Goal: Transaction & Acquisition: Subscribe to service/newsletter

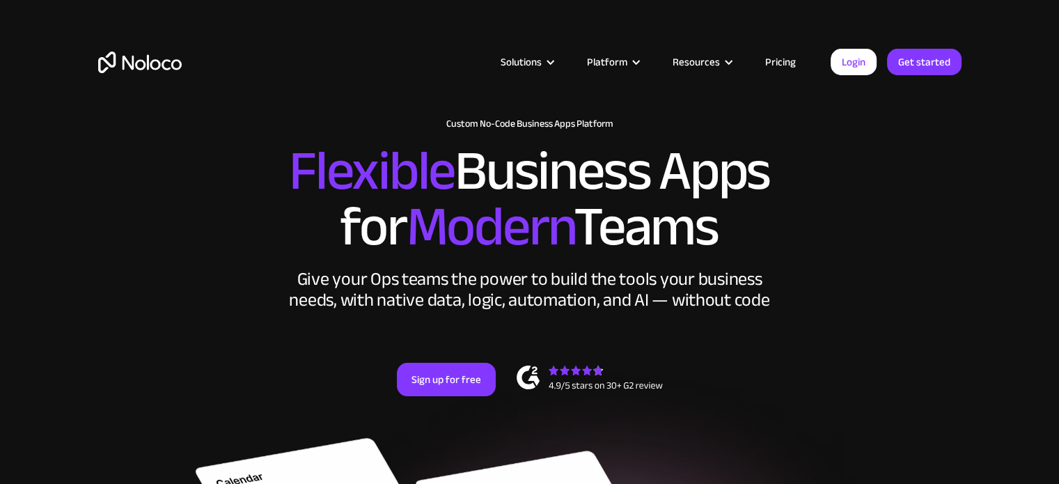
click at [779, 58] on link "Pricing" at bounding box center [780, 62] width 65 height 18
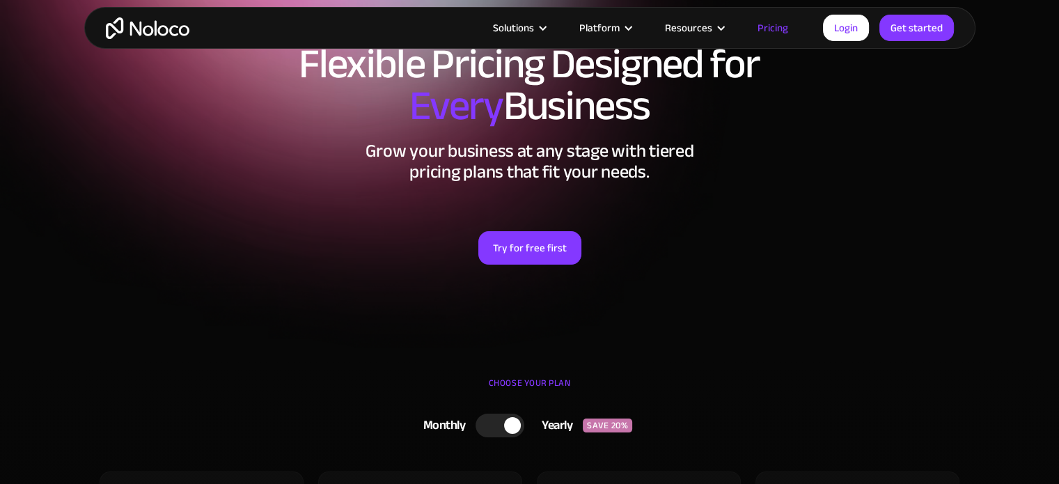
scroll to position [75, 0]
click at [526, 256] on link "Try for free first" at bounding box center [529, 247] width 103 height 33
click at [546, 243] on link "Try for free first" at bounding box center [529, 247] width 103 height 33
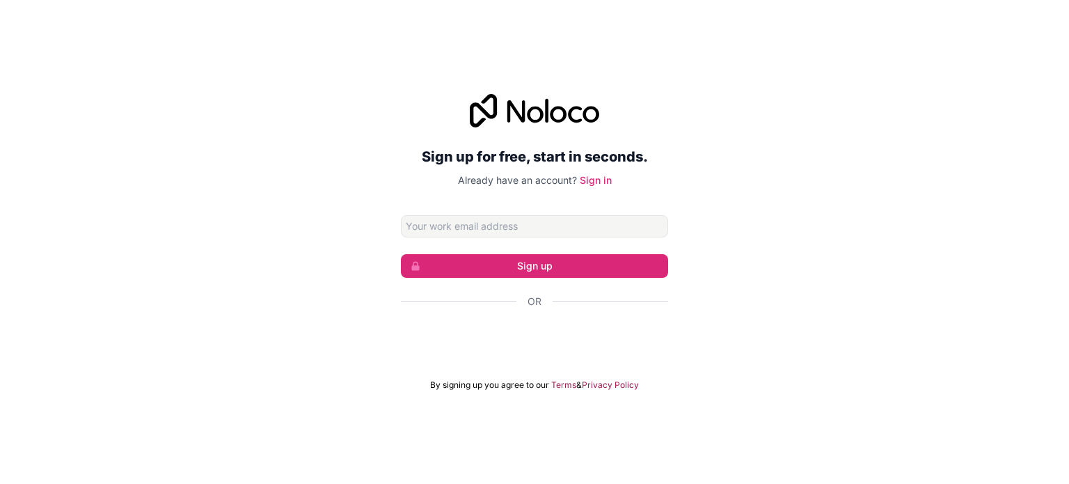
click at [577, 212] on div "Sign up for free, start in seconds. Already have an account? Sign in Sign up Or…" at bounding box center [534, 242] width 267 height 297
click at [554, 225] on input "Email address" at bounding box center [534, 226] width 267 height 22
type input "[DOMAIN_NAME][EMAIL_ADDRESS][DOMAIN_NAME]"
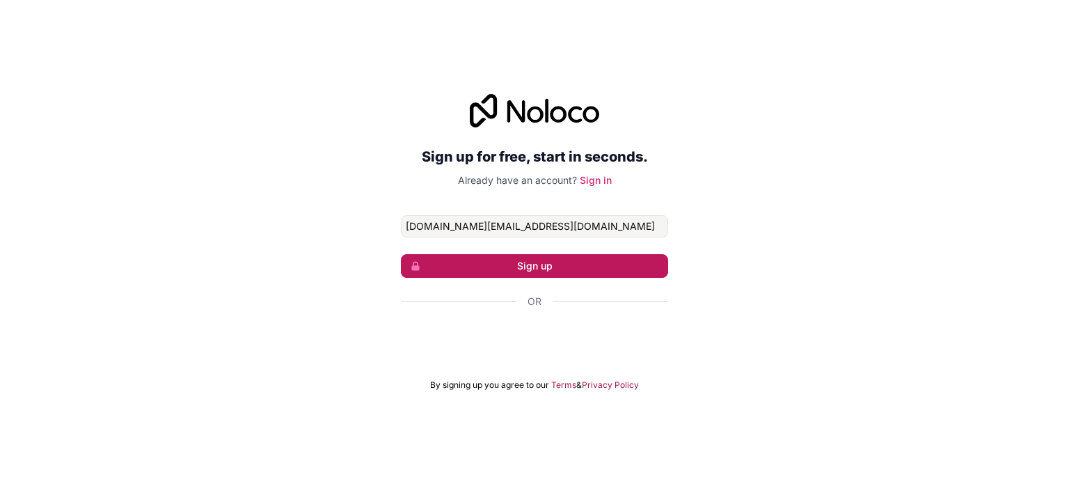
click at [565, 262] on button "Sign up" at bounding box center [534, 266] width 267 height 24
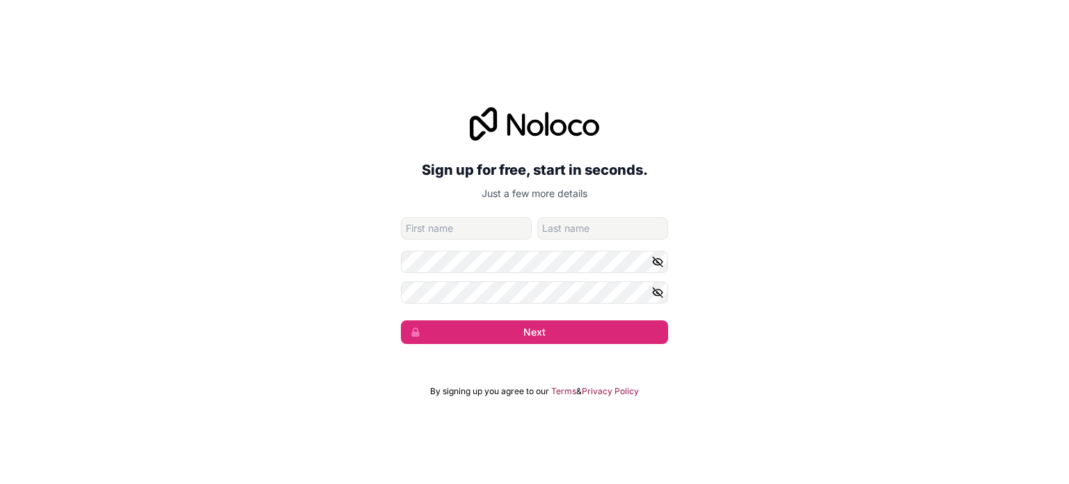
type input "S"
type input "Dilen"
type input "[PERSON_NAME]"
click at [658, 286] on icon "button" at bounding box center [658, 292] width 13 height 13
click at [387, 297] on div "Sign up for free, start in seconds. Just a few more details [DOMAIN_NAME][EMAIL…" at bounding box center [534, 226] width 1069 height 276
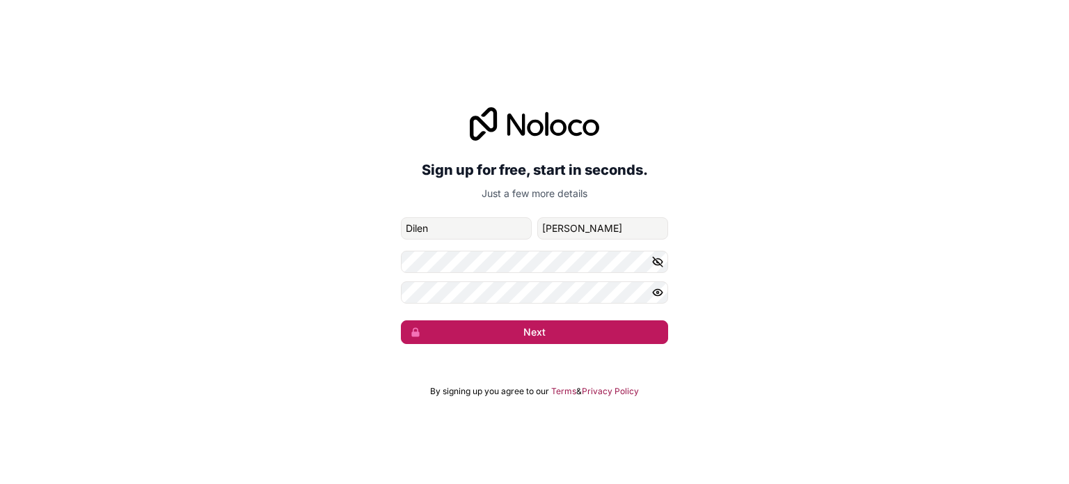
click at [541, 325] on button "Next" at bounding box center [534, 332] width 267 height 24
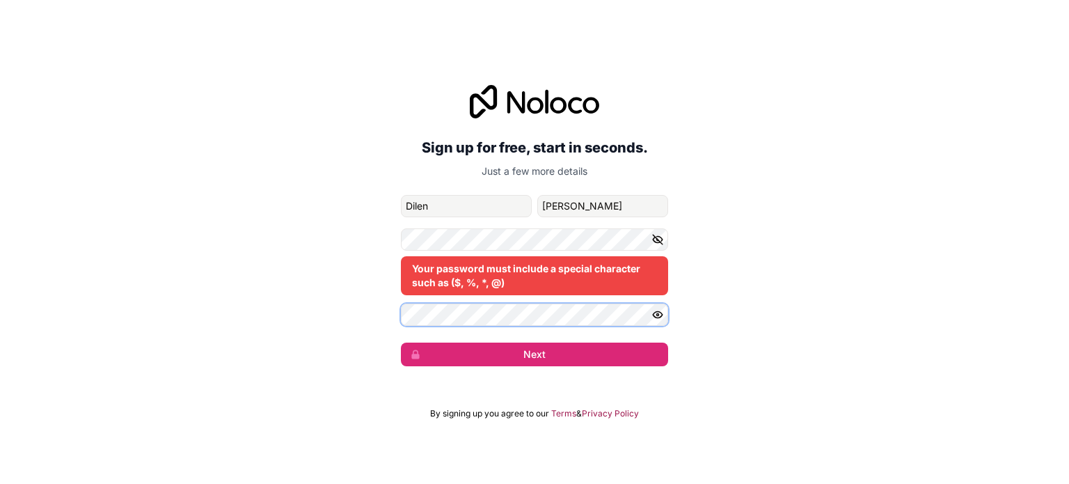
click at [324, 322] on div "Sign up for free, start in seconds. Just a few more details [DOMAIN_NAME][EMAIL…" at bounding box center [534, 225] width 1069 height 320
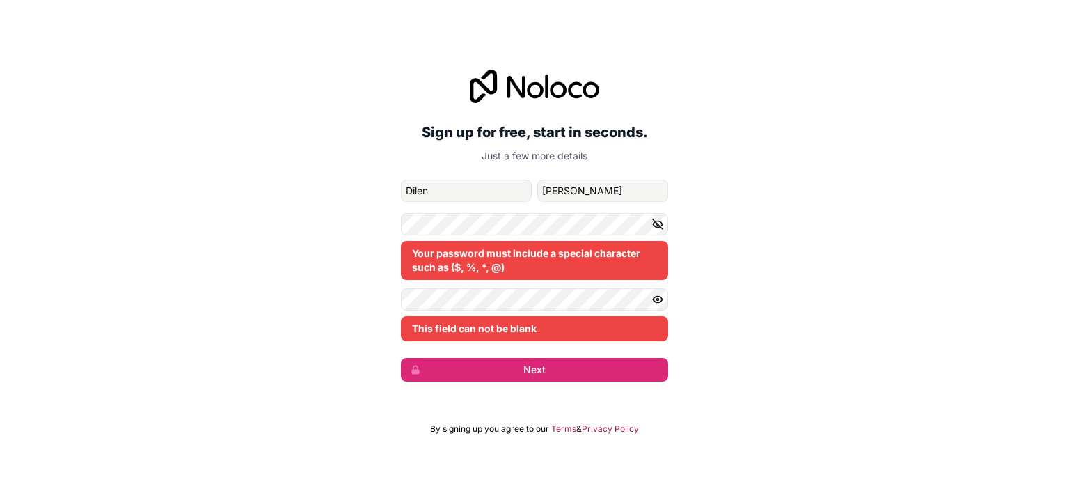
click at [376, 298] on div "Sign up for free, start in seconds. Just a few more details [DOMAIN_NAME][EMAIL…" at bounding box center [534, 225] width 1069 height 351
click at [556, 251] on div "Your password must include a special character such as ($, %, *, @)" at bounding box center [534, 260] width 267 height 39
click at [697, 236] on div "Sign up for free, start in seconds. Just a few more details [DOMAIN_NAME][EMAIL…" at bounding box center [534, 225] width 1069 height 351
click at [466, 312] on div "This field can not be blank" at bounding box center [534, 314] width 267 height 53
drag, startPoint x: 795, startPoint y: 274, endPoint x: 718, endPoint y: 269, distance: 76.8
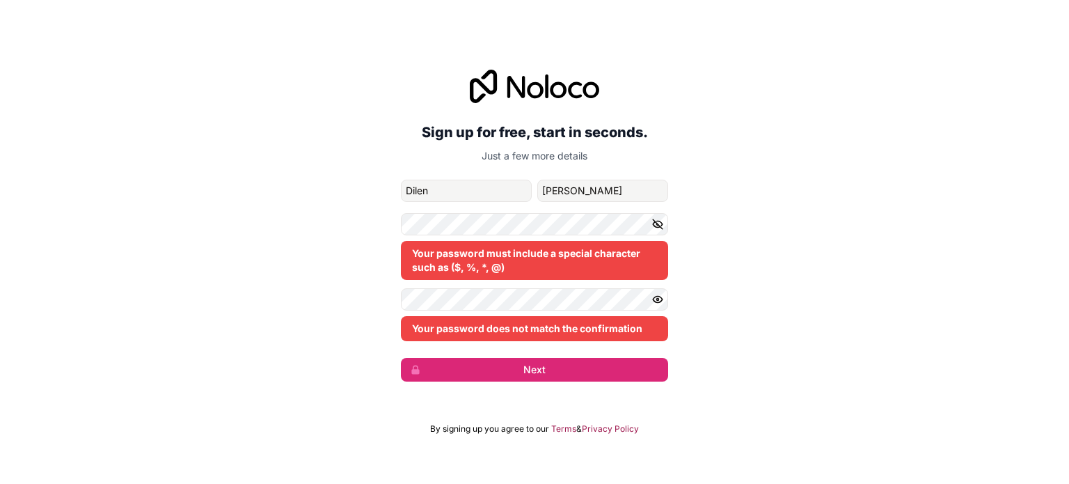
click at [784, 272] on div "Sign up for free, start in seconds. Just a few more details [DOMAIN_NAME][EMAIL…" at bounding box center [534, 225] width 1069 height 351
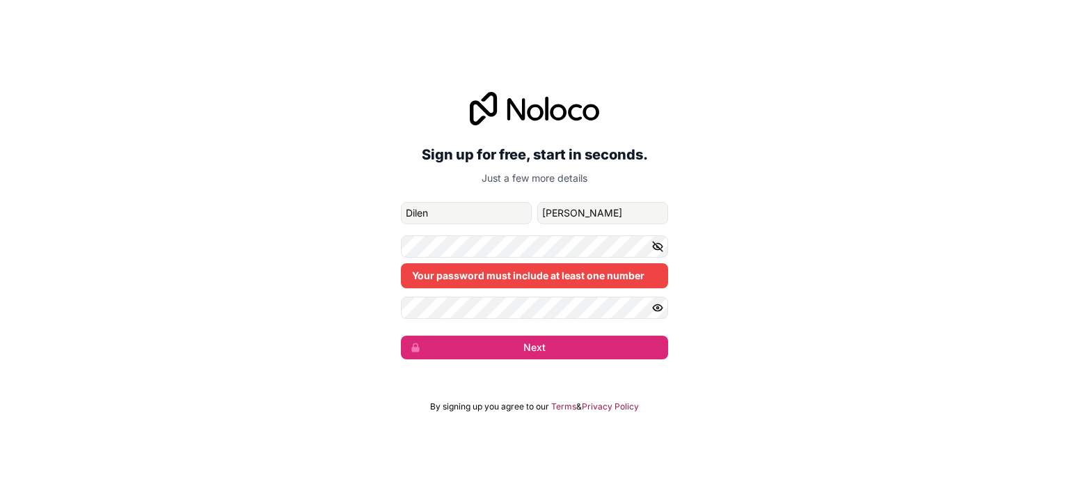
click at [840, 239] on div "Sign up for free, start in seconds. Just a few more details [DOMAIN_NAME][EMAIL…" at bounding box center [534, 225] width 1069 height 306
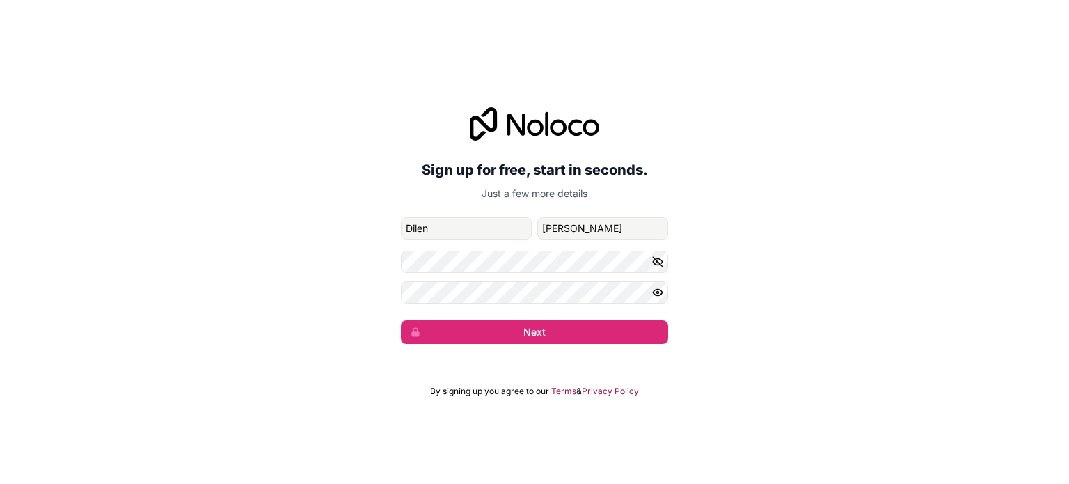
click at [825, 119] on div "Sign up for free, start in seconds. Just a few more details [DOMAIN_NAME][EMAIL…" at bounding box center [534, 226] width 1069 height 276
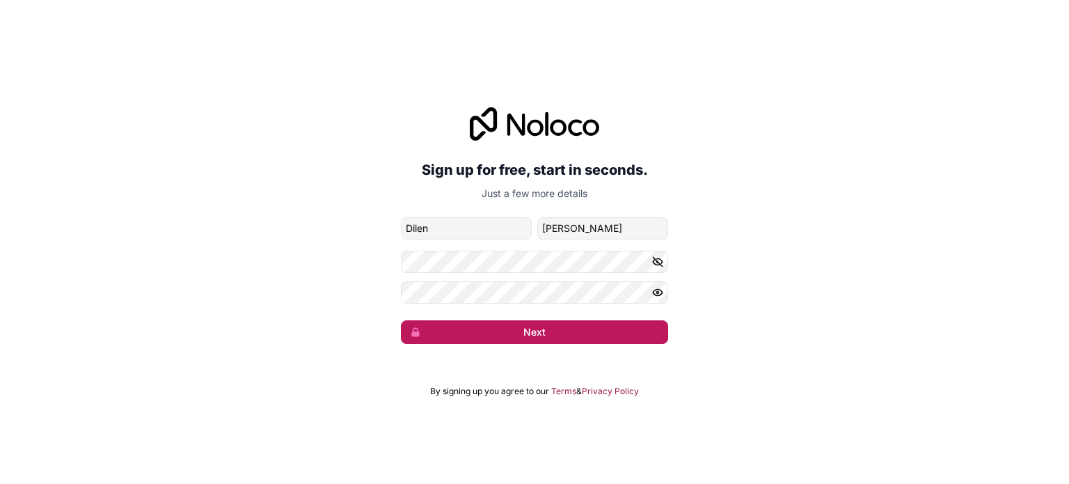
click at [551, 341] on button "Next" at bounding box center [534, 332] width 267 height 24
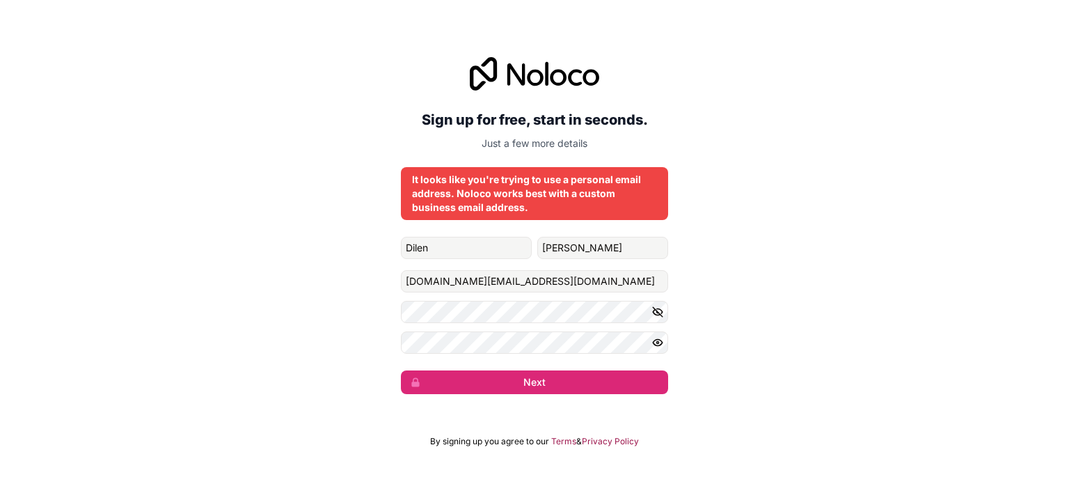
click at [538, 370] on form "[PERSON_NAME] [DOMAIN_NAME][EMAIL_ADDRESS][DOMAIN_NAME] Next" at bounding box center [534, 315] width 267 height 157
click at [544, 374] on button "Next" at bounding box center [534, 382] width 267 height 24
click at [567, 384] on button "Next" at bounding box center [534, 382] width 267 height 24
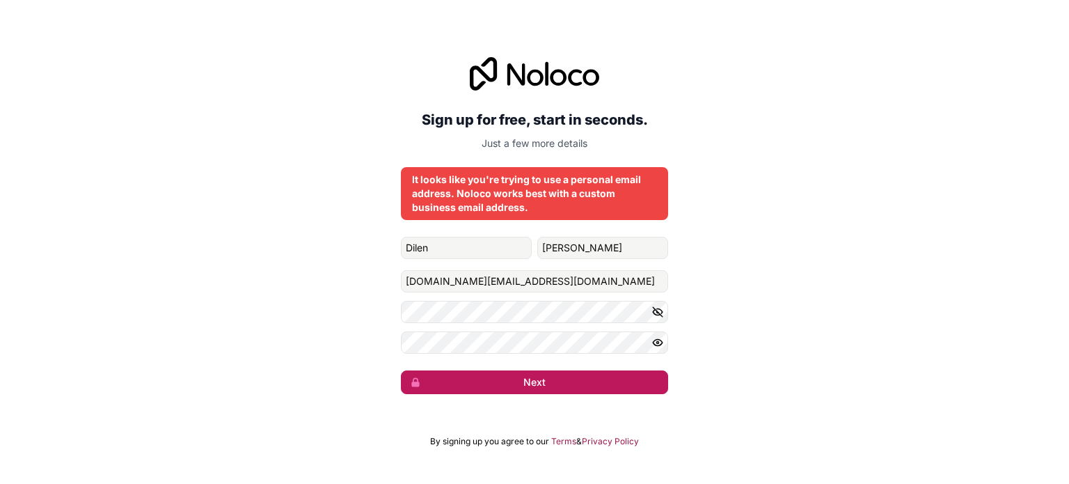
click at [567, 384] on button "Next" at bounding box center [534, 382] width 267 height 24
click at [567, 384] on button "submit" at bounding box center [534, 382] width 267 height 24
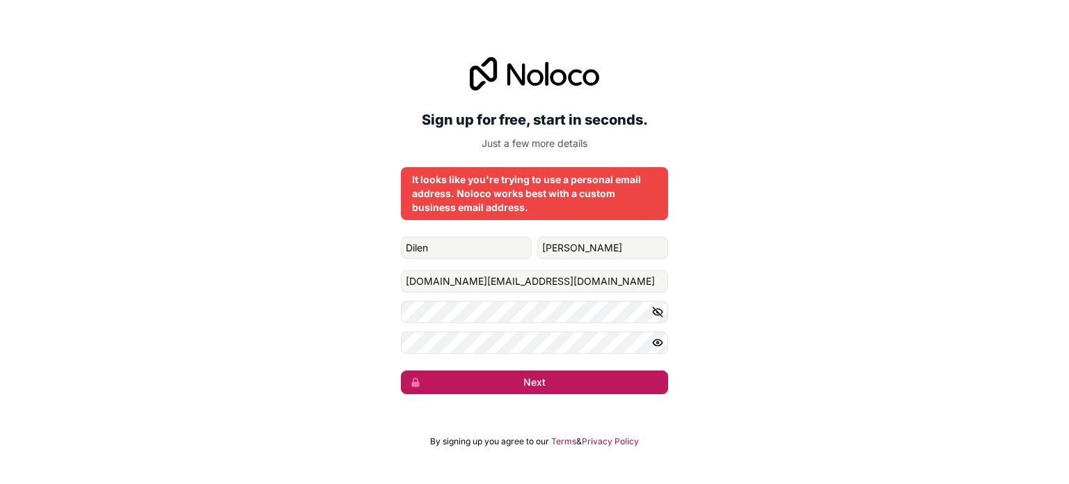
click at [567, 384] on button "Next" at bounding box center [534, 382] width 267 height 24
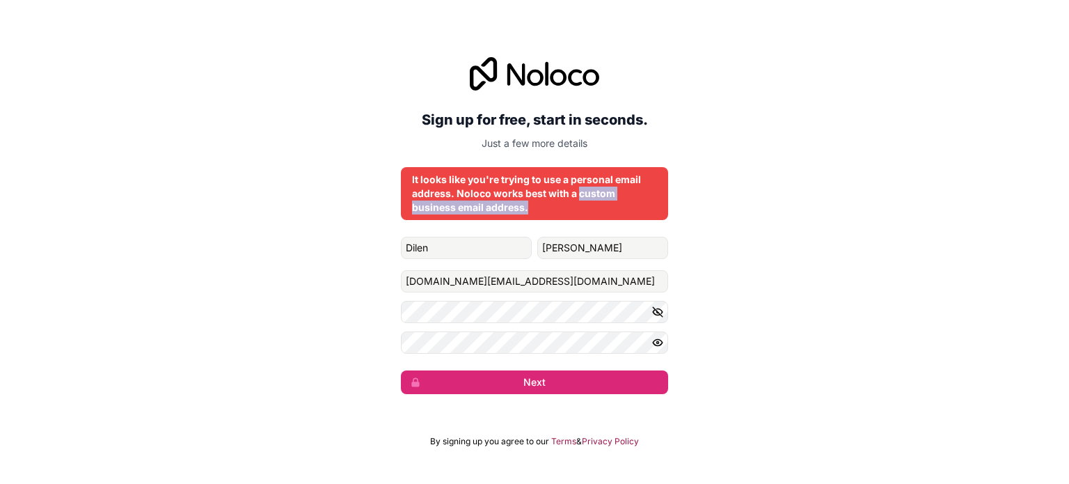
drag, startPoint x: 577, startPoint y: 191, endPoint x: 607, endPoint y: 212, distance: 36.5
click at [607, 212] on div "It looks like you're trying to use a personal email address. Noloco works best …" at bounding box center [534, 194] width 245 height 42
copy div "custom business email address."
click at [484, 283] on input "[DOMAIN_NAME][EMAIL_ADDRESS][DOMAIN_NAME]" at bounding box center [534, 281] width 267 height 22
paste input "office@getsidekicksystems"
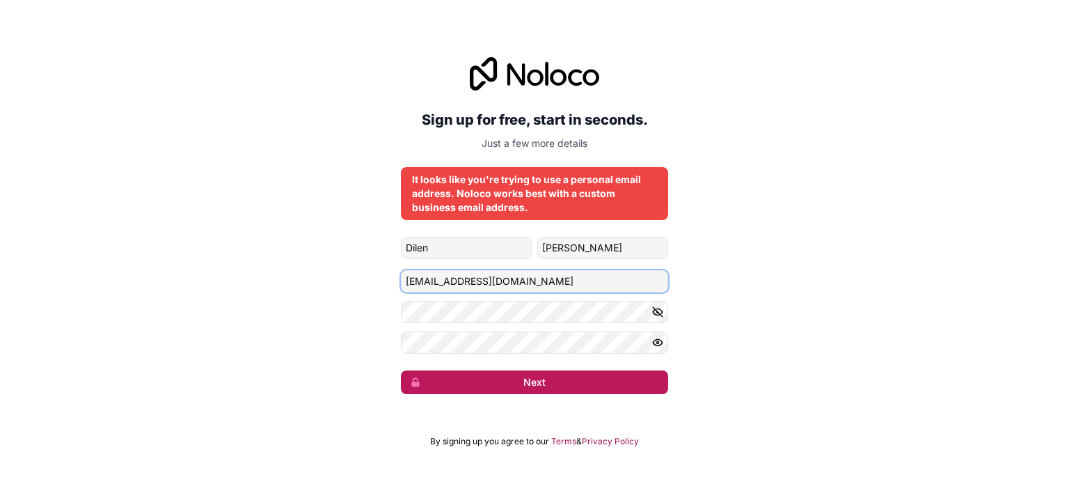
type input "[EMAIL_ADDRESS][DOMAIN_NAME]"
click at [542, 382] on button "Next" at bounding box center [534, 382] width 267 height 24
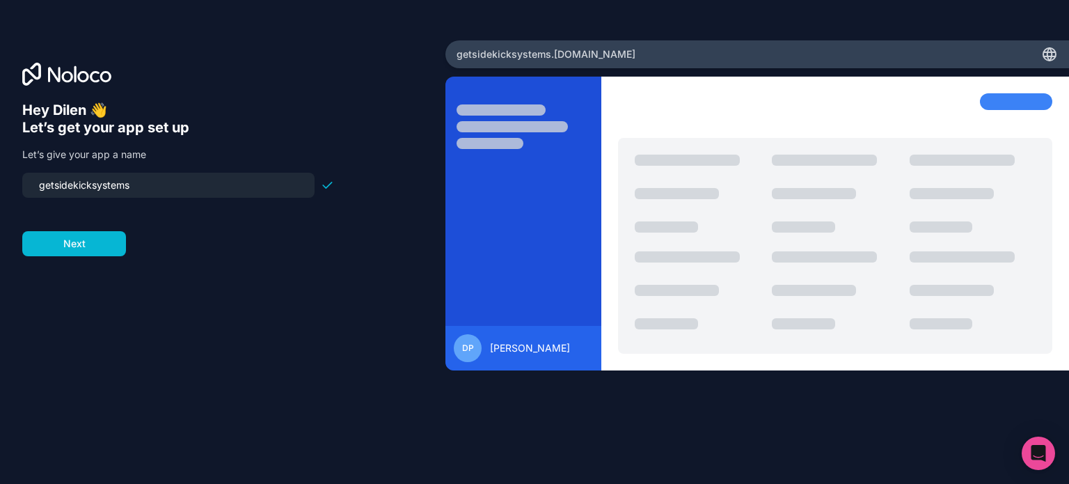
click at [181, 244] on form "getsidekicksystems Next" at bounding box center [178, 215] width 312 height 84
drag, startPoint x: 177, startPoint y: 190, endPoint x: 0, endPoint y: 194, distance: 176.8
click at [0, 194] on div "Hey [PERSON_NAME] 👋 Let’s get your app set up Let’s give your app a name getsid…" at bounding box center [222, 241] width 445 height 403
type input "s"
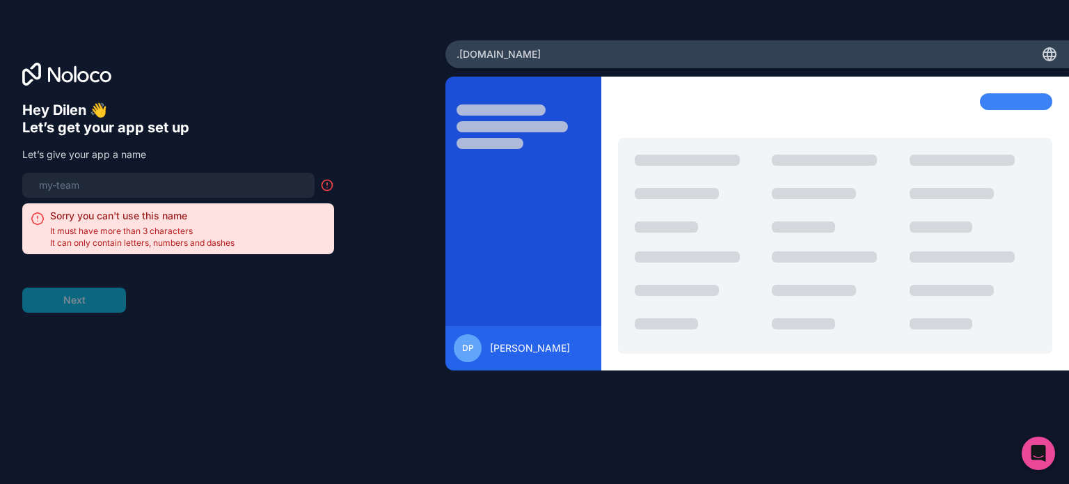
type input "s"
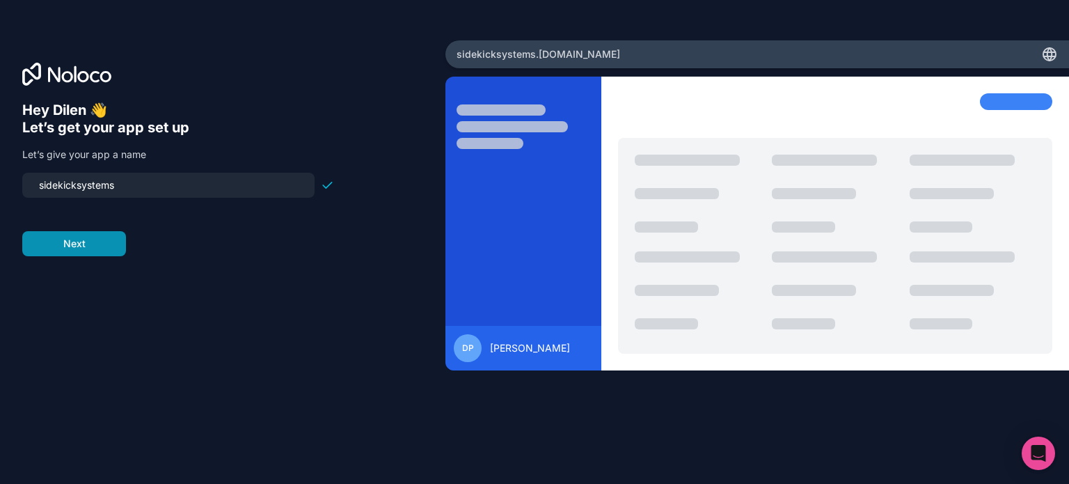
type input "sidekicksystems"
click at [100, 249] on button "Next" at bounding box center [74, 243] width 104 height 25
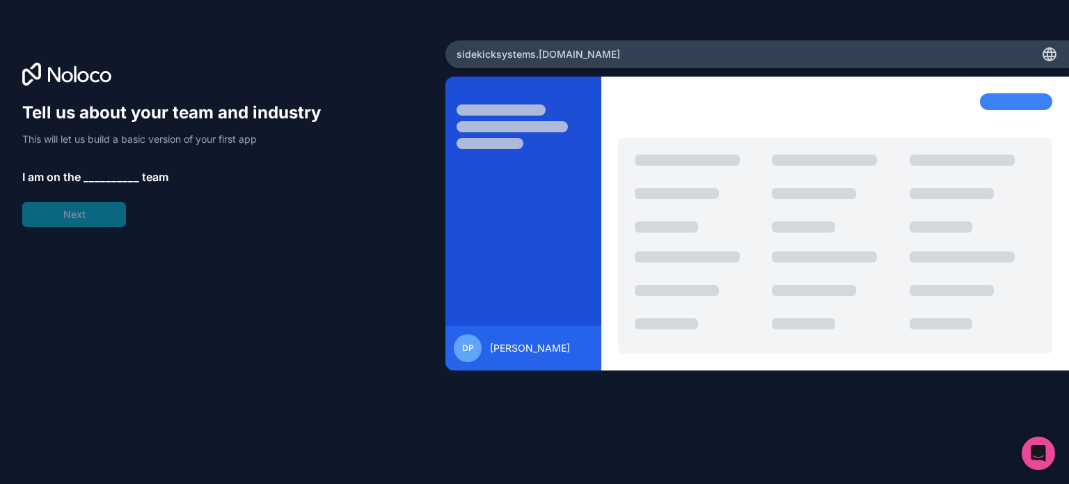
click at [94, 175] on span "__________" at bounding box center [112, 176] width 56 height 17
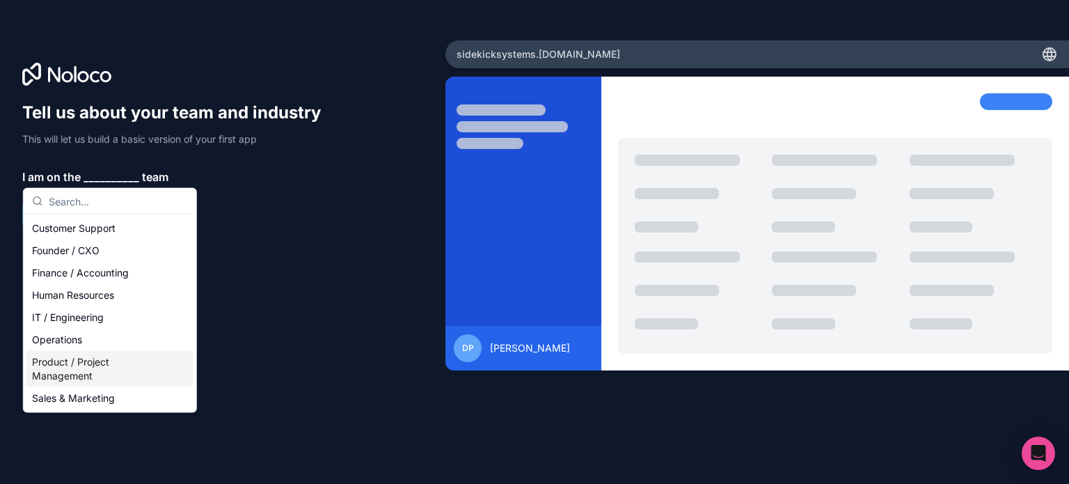
click at [103, 366] on div "Product / Project Management" at bounding box center [109, 369] width 167 height 36
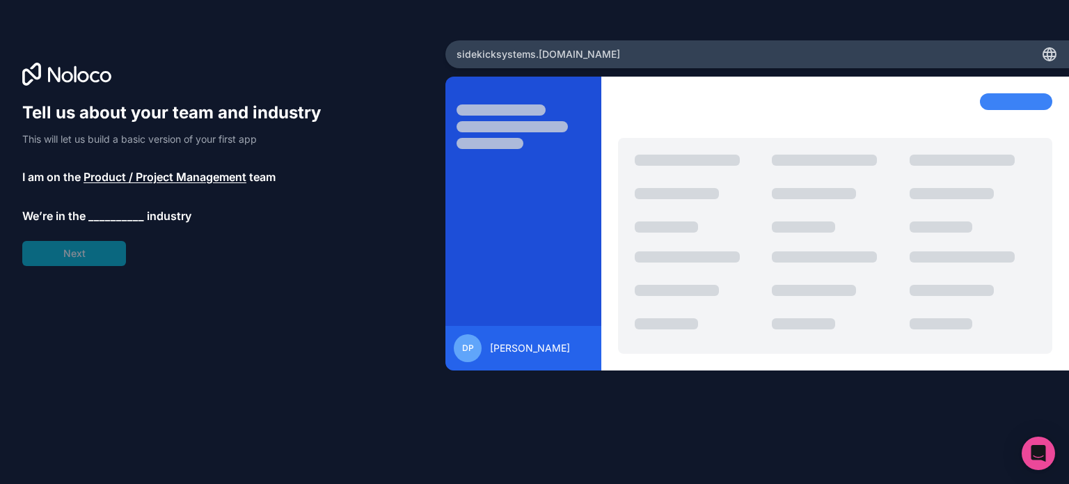
click at [120, 213] on span "__________" at bounding box center [116, 215] width 56 height 17
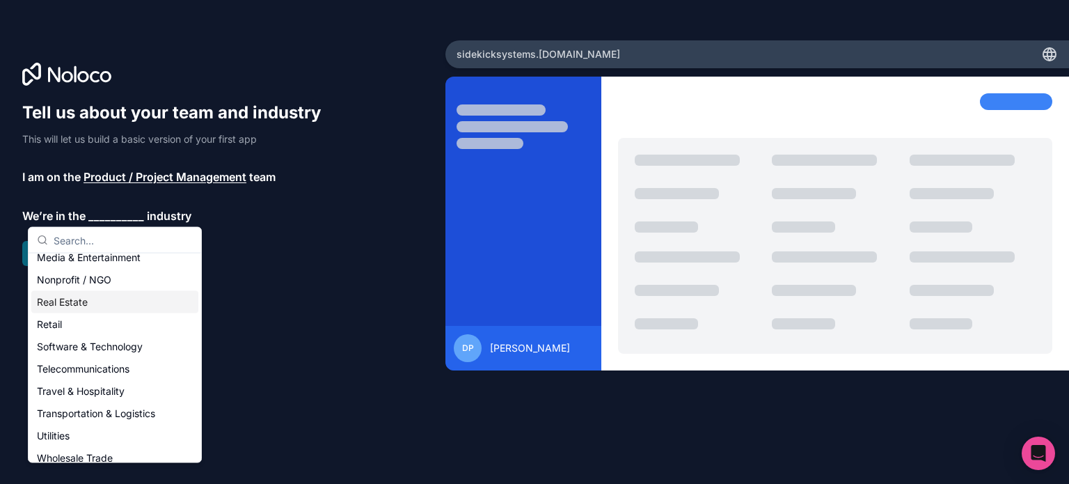
scroll to position [255, 0]
click at [106, 345] on div "Software & Technology" at bounding box center [114, 346] width 167 height 22
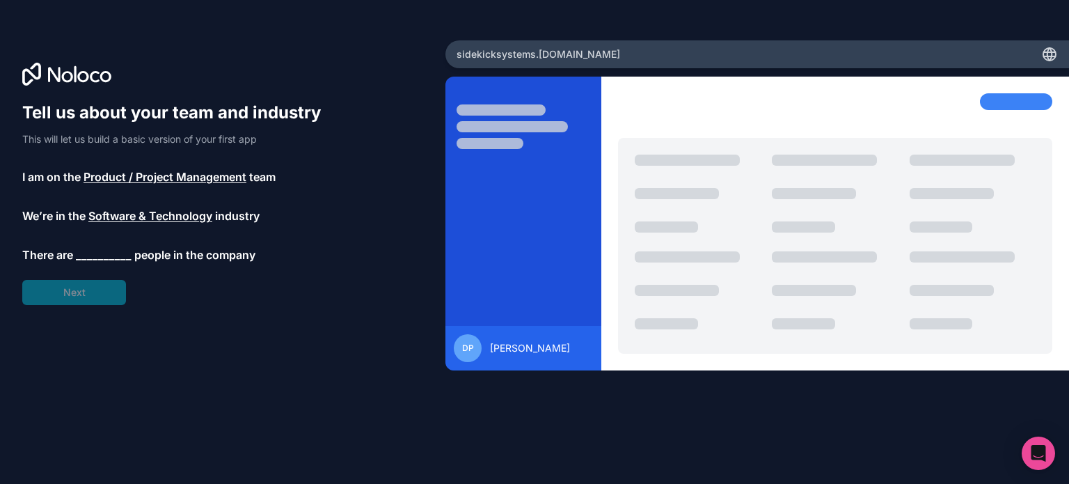
click at [98, 253] on span "__________" at bounding box center [104, 254] width 56 height 17
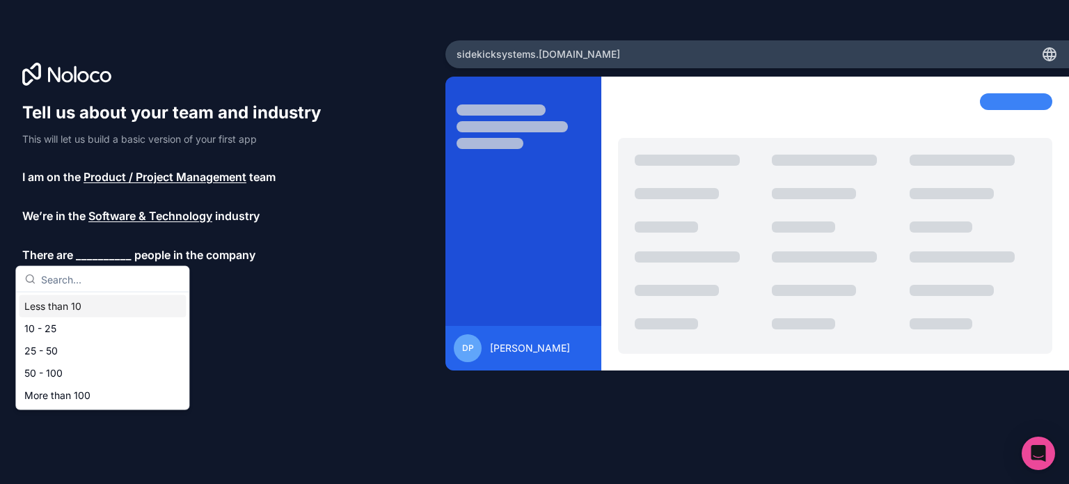
click at [101, 304] on div "Less than 10" at bounding box center [102, 306] width 167 height 22
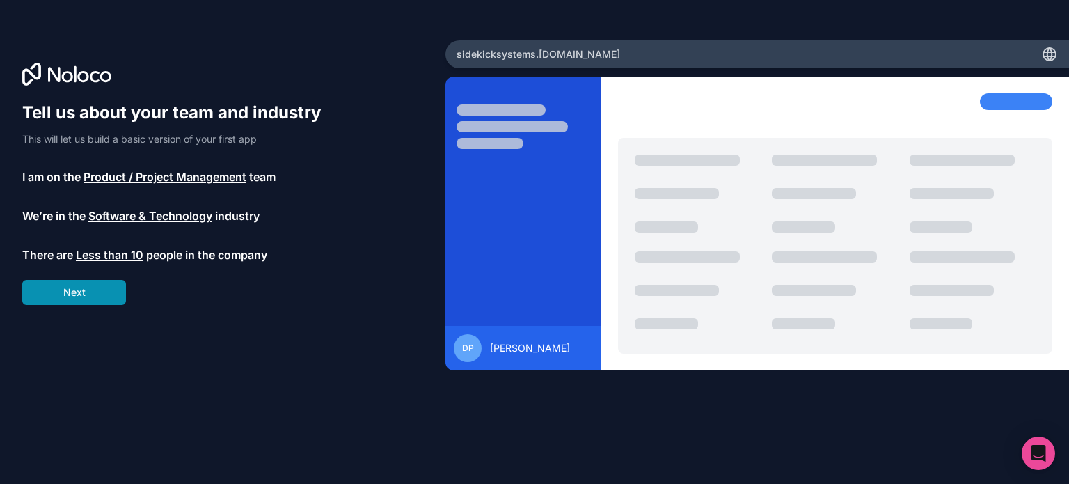
click at [95, 294] on button "Next" at bounding box center [74, 292] width 104 height 25
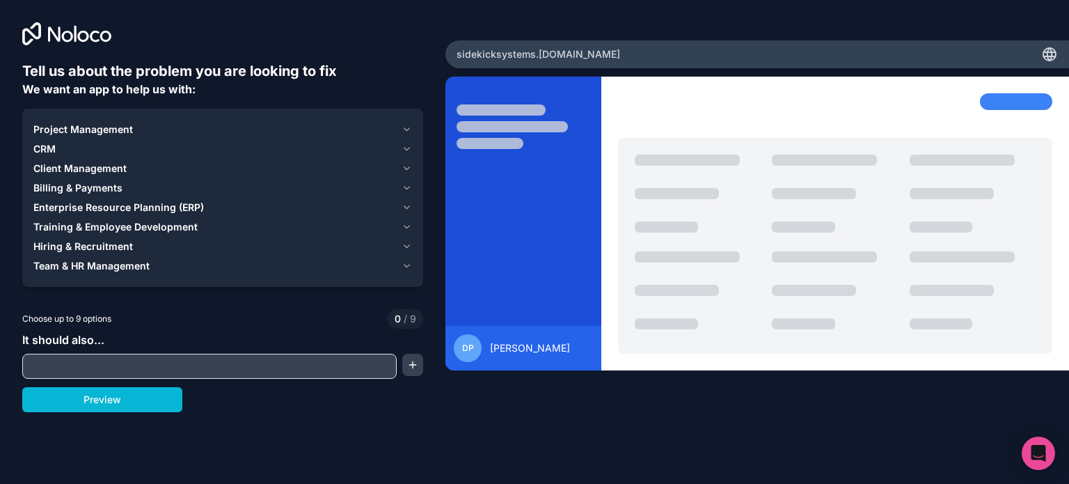
click at [136, 371] on input "text" at bounding box center [210, 365] width 368 height 19
click at [100, 121] on button "Project Management" at bounding box center [222, 129] width 379 height 19
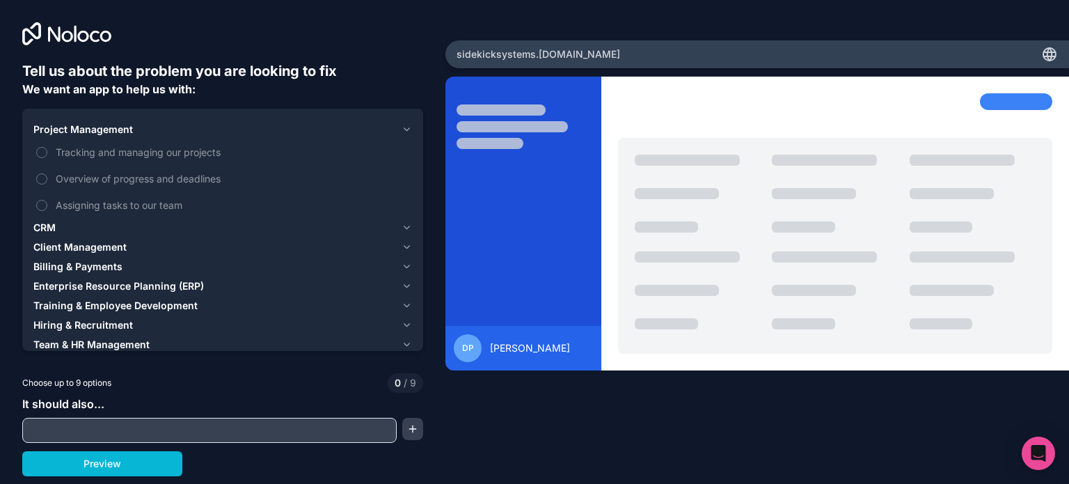
click at [100, 121] on button "Project Management" at bounding box center [222, 129] width 379 height 19
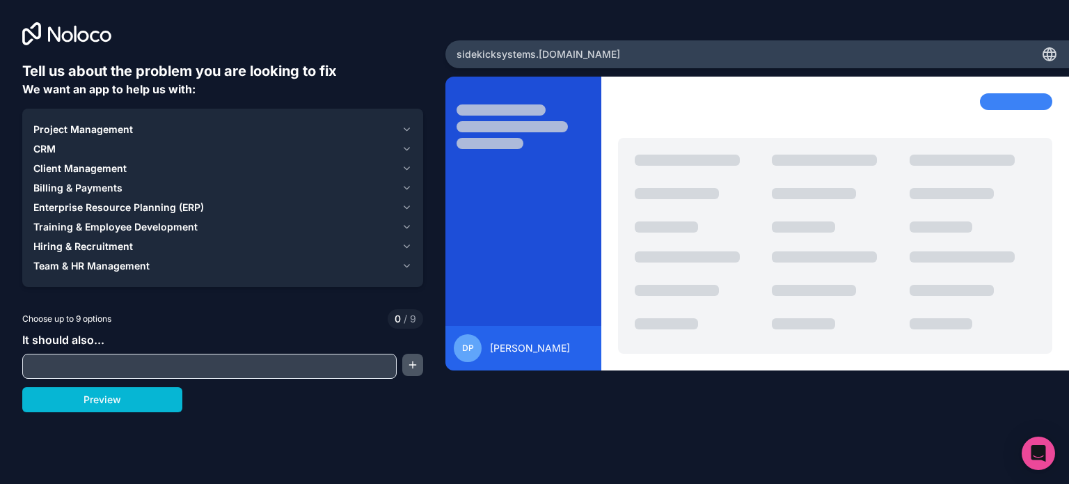
click at [409, 363] on button "button" at bounding box center [412, 365] width 21 height 22
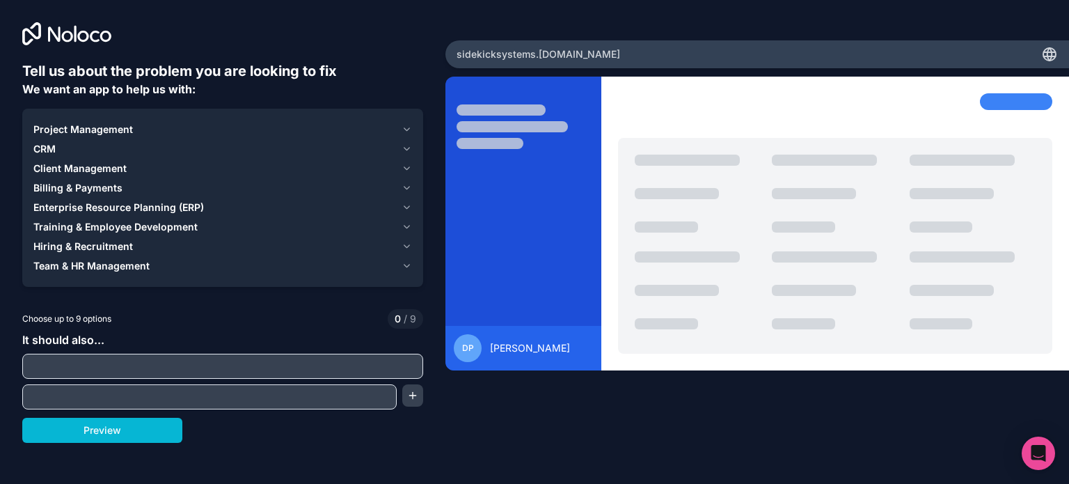
click at [335, 366] on input "text" at bounding box center [223, 365] width 394 height 19
type input "a"
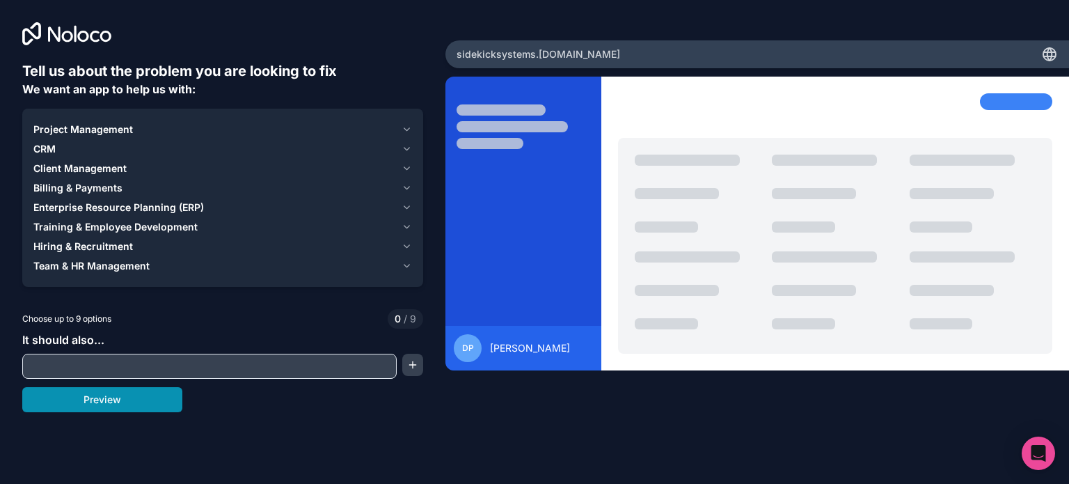
click at [152, 403] on button "Preview" at bounding box center [102, 399] width 160 height 25
click at [93, 193] on span "Billing & Payments" at bounding box center [77, 188] width 89 height 14
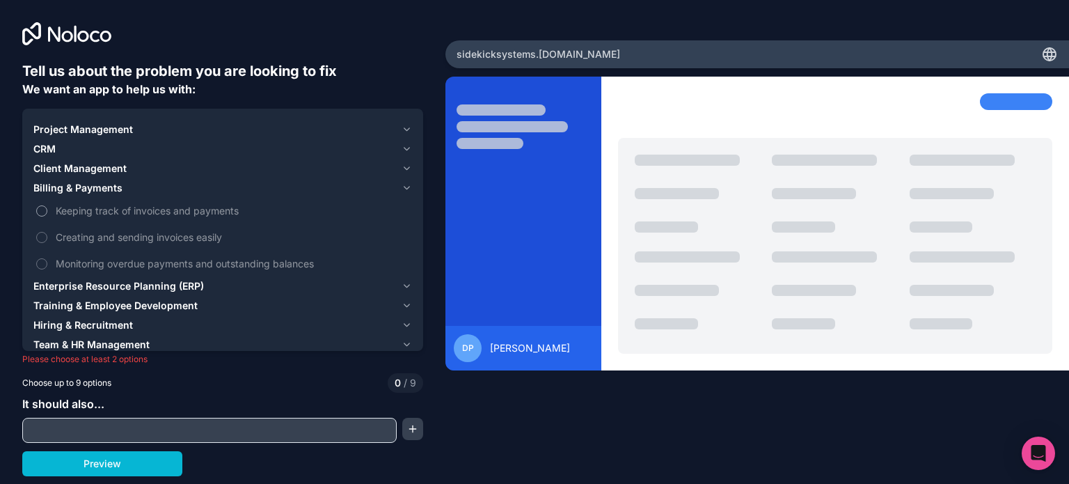
click at [91, 211] on span "Keeping track of invoices and payments" at bounding box center [233, 210] width 354 height 15
click at [47, 211] on button "Keeping track of invoices and payments" at bounding box center [41, 210] width 11 height 11
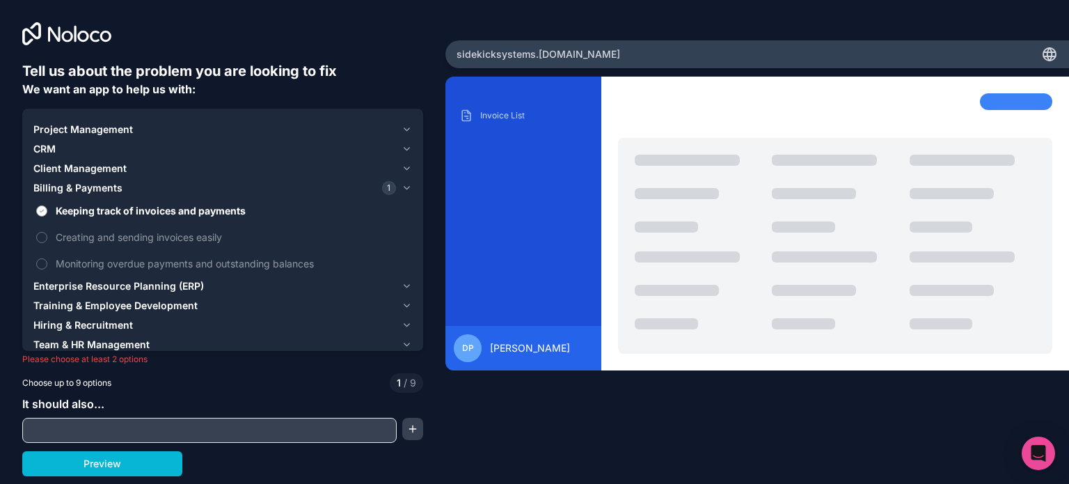
click at [91, 210] on span "Keeping track of invoices and payments" at bounding box center [233, 210] width 354 height 15
click at [47, 210] on button "Keeping track of invoices and payments" at bounding box center [41, 210] width 11 height 11
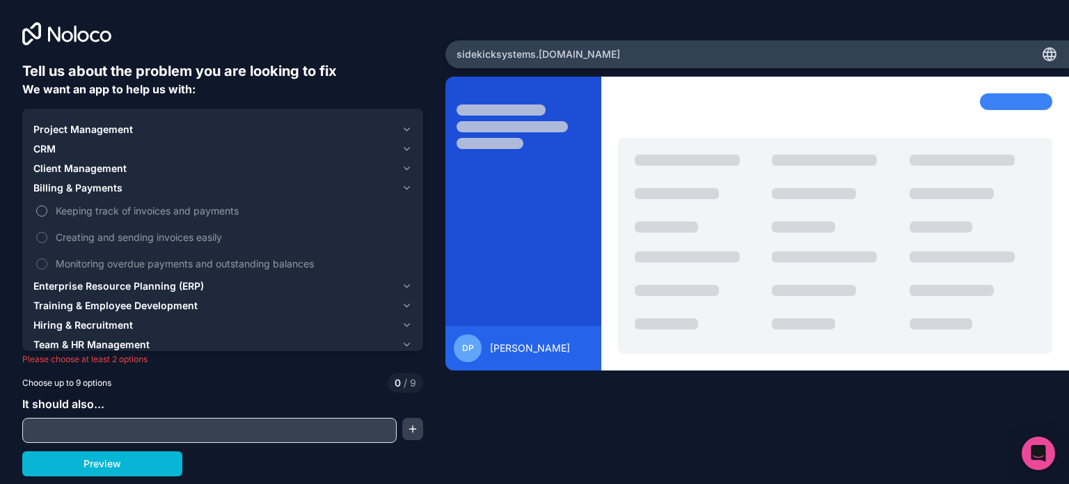
click at [89, 206] on span "Keeping track of invoices and payments" at bounding box center [233, 210] width 354 height 15
click at [47, 206] on button "Keeping track of invoices and payments" at bounding box center [41, 210] width 11 height 11
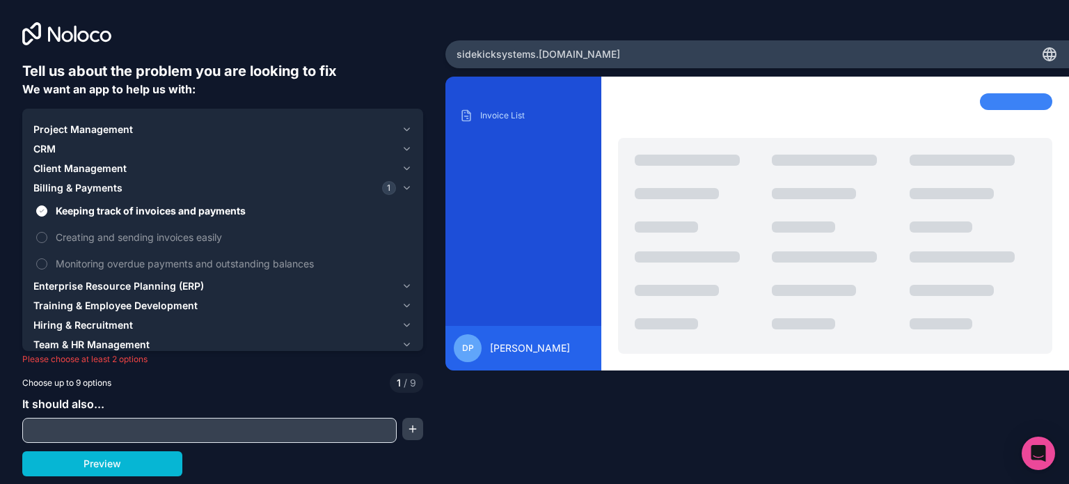
click at [89, 169] on span "Client Management" at bounding box center [79, 168] width 93 height 14
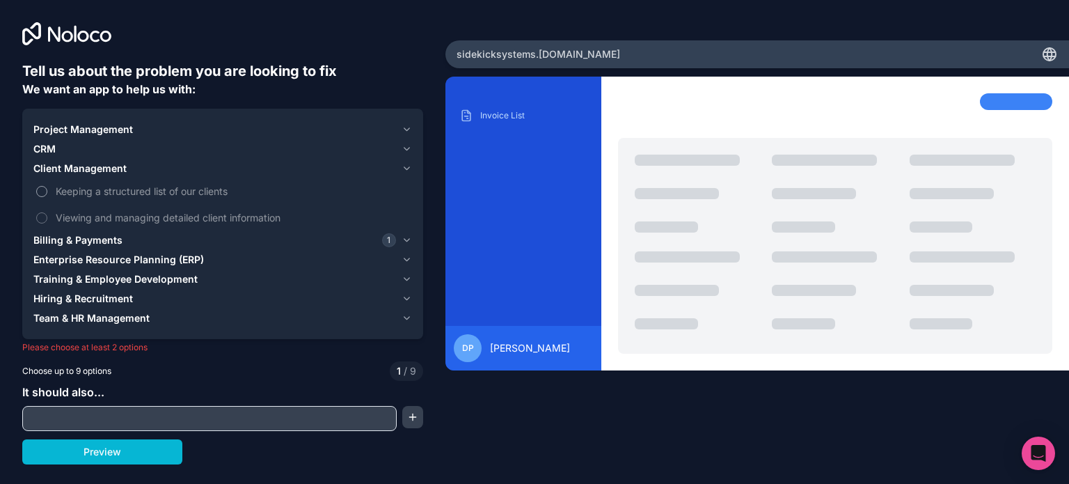
click at [89, 184] on span "Keeping a structured list of our clients" at bounding box center [233, 191] width 354 height 15
click at [47, 186] on button "Keeping a structured list of our clients" at bounding box center [41, 191] width 11 height 11
click at [89, 184] on span "Keeping a structured list of our clients" at bounding box center [233, 191] width 354 height 15
click at [47, 186] on button "Keeping a structured list of our clients" at bounding box center [41, 191] width 11 height 11
click at [89, 184] on span "Keeping a structured list of our clients" at bounding box center [233, 191] width 354 height 15
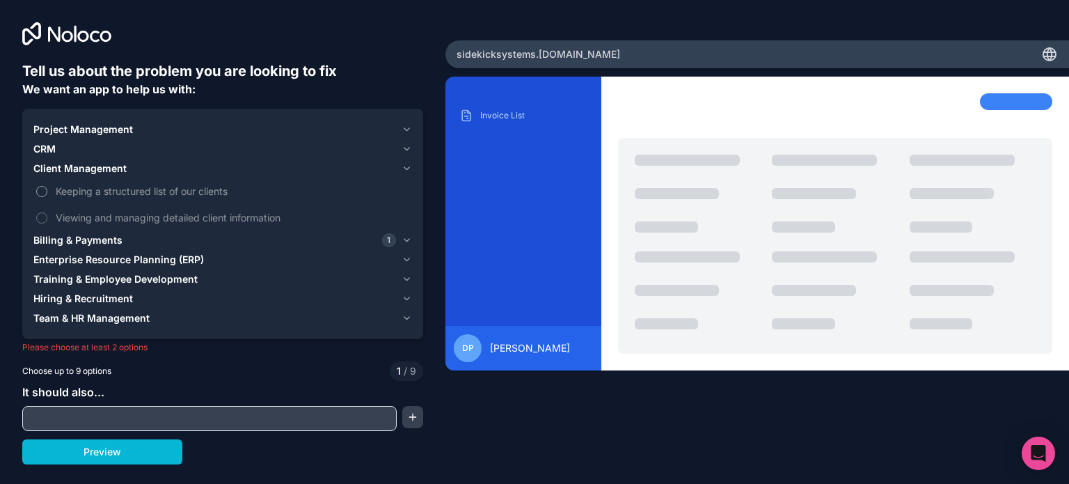
click at [47, 186] on button "Keeping a structured list of our clients" at bounding box center [41, 191] width 11 height 11
click at [81, 253] on span "Enterprise Resource Planning (ERP)" at bounding box center [118, 260] width 171 height 14
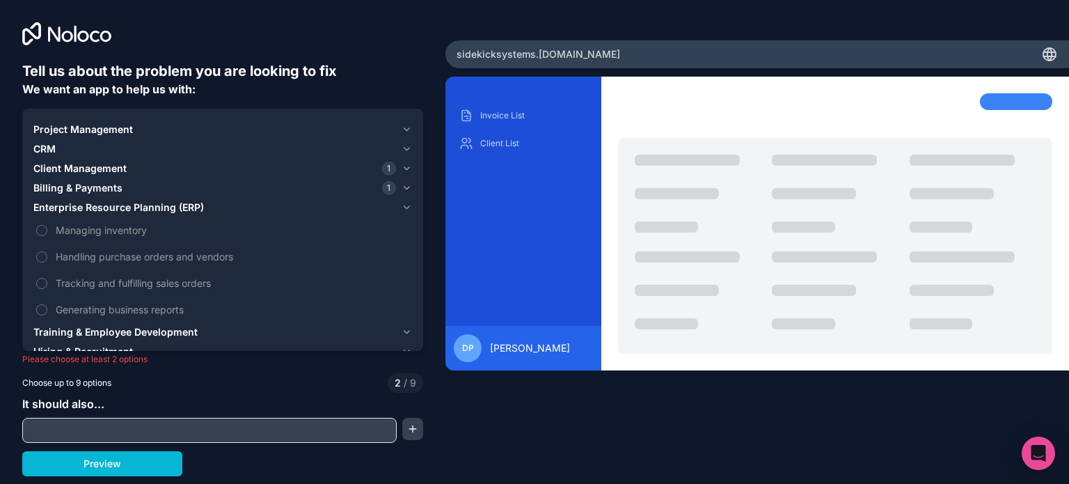
click at [97, 324] on button "Training & Employee Development" at bounding box center [222, 331] width 379 height 19
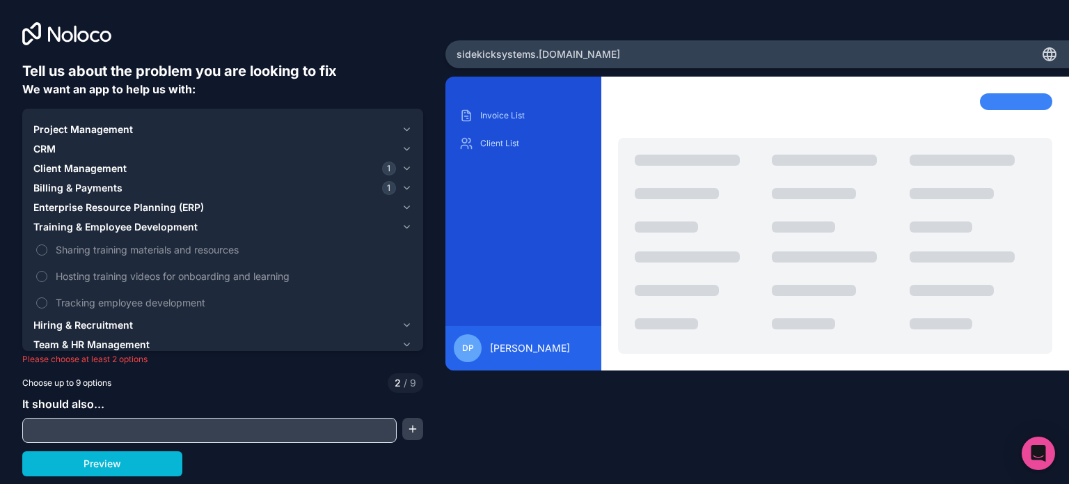
click at [109, 136] on span "Project Management" at bounding box center [83, 130] width 100 height 14
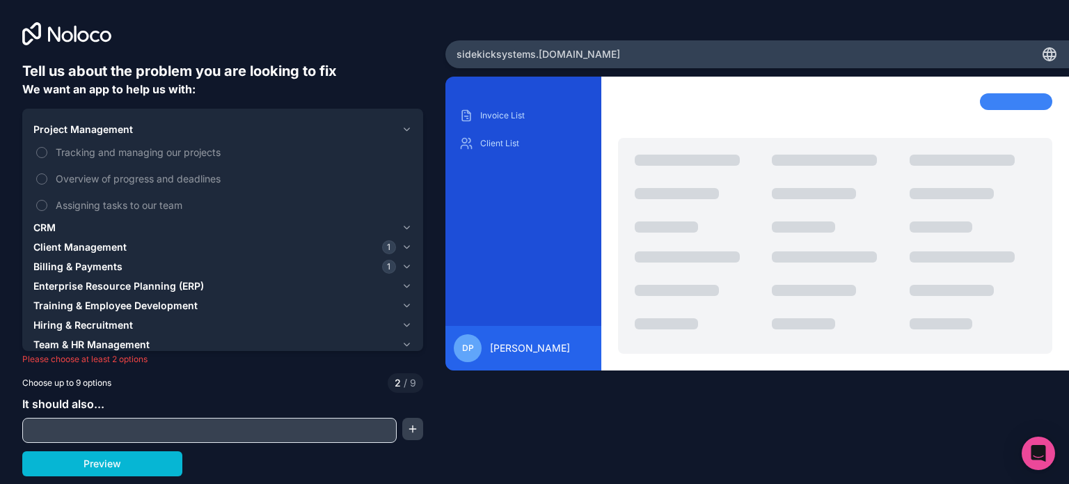
click at [95, 135] on span "Project Management" at bounding box center [83, 130] width 100 height 14
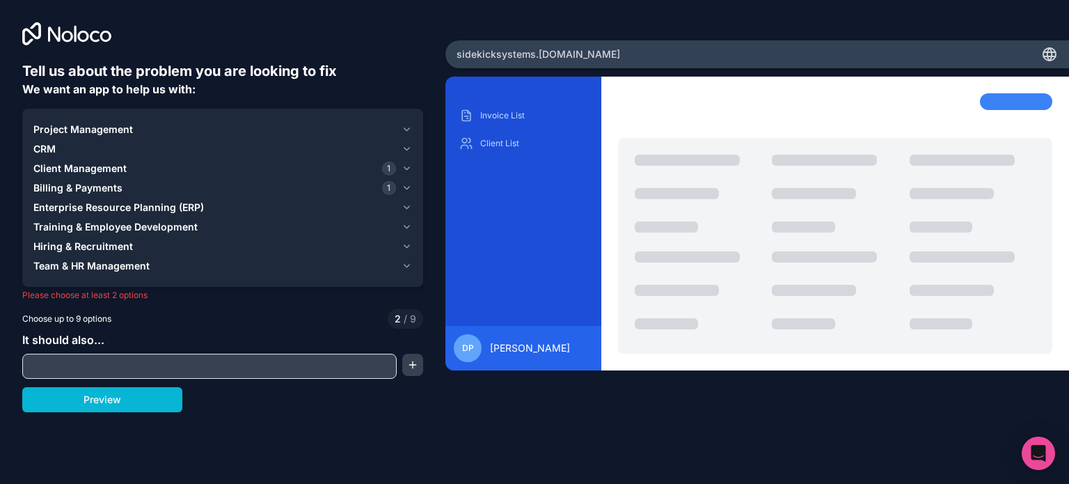
click at [95, 135] on span "Project Management" at bounding box center [83, 130] width 100 height 14
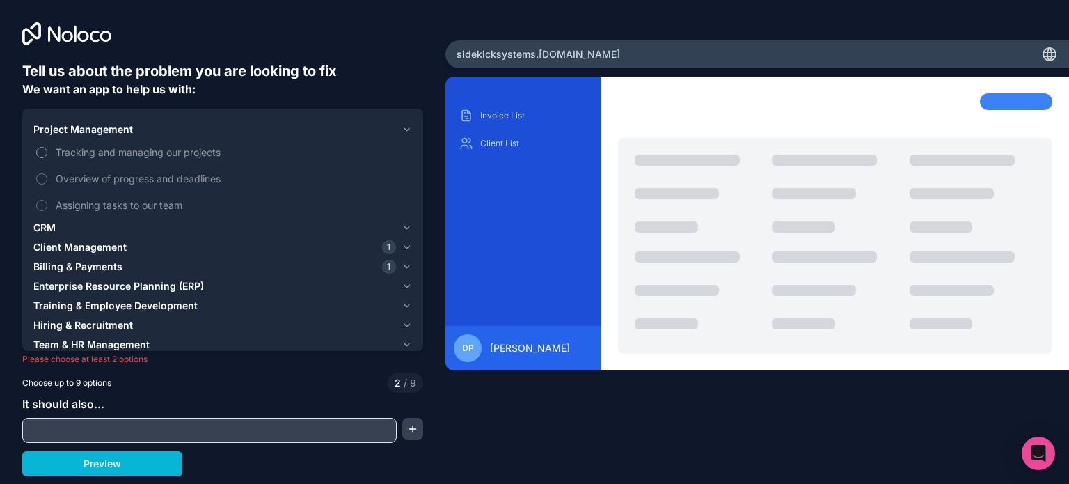
click at [103, 148] on span "Tracking and managing our projects" at bounding box center [233, 152] width 354 height 15
click at [47, 148] on button "Tracking and managing our projects" at bounding box center [41, 152] width 11 height 11
click at [103, 148] on span "Tracking and managing our projects" at bounding box center [233, 152] width 354 height 15
click at [47, 148] on button "Tracking and managing our projects" at bounding box center [41, 152] width 11 height 11
click at [143, 468] on button "Preview" at bounding box center [102, 463] width 160 height 25
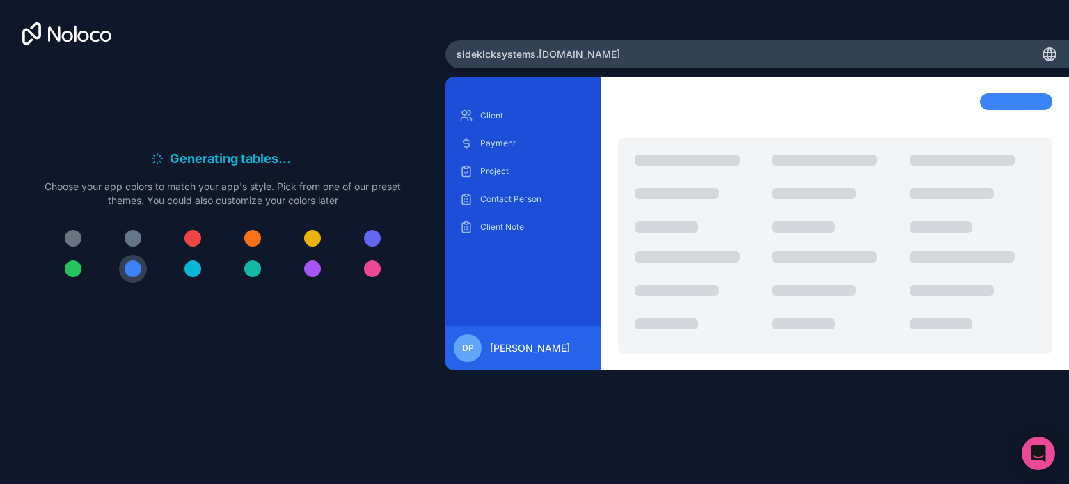
click at [450, 331] on div "DP [PERSON_NAME]" at bounding box center [523, 348] width 156 height 45
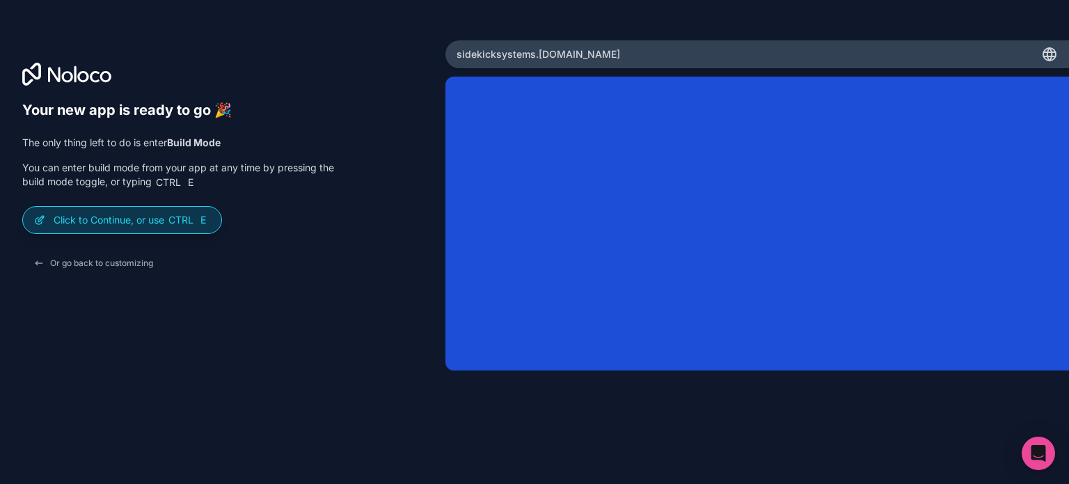
click at [172, 219] on span "Ctrl" at bounding box center [181, 220] width 28 height 13
